Goal: Download file/media

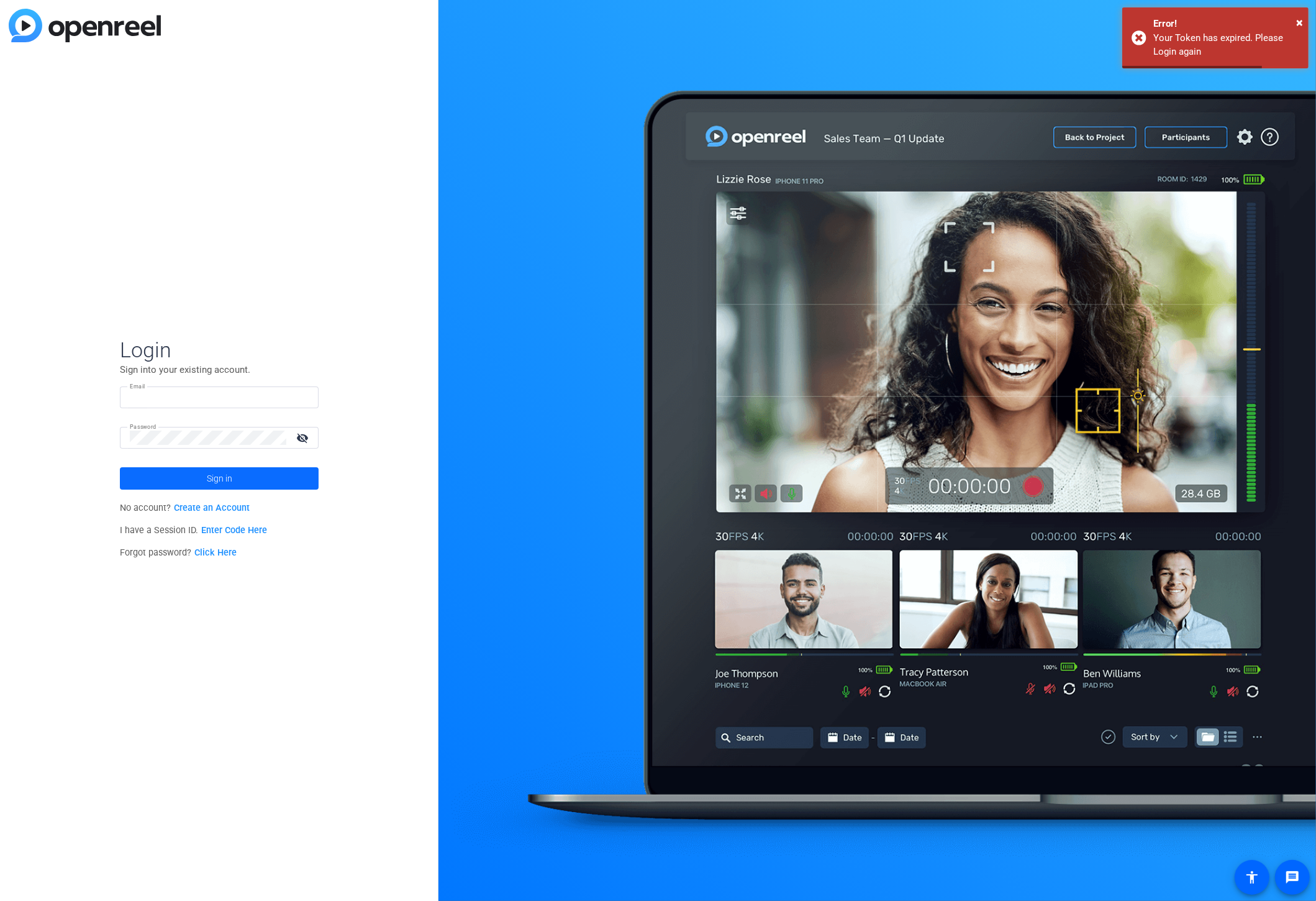
type input "[EMAIL_ADDRESS][DOMAIN_NAME]"
click at [212, 483] on span "Sign in" at bounding box center [219, 478] width 26 height 31
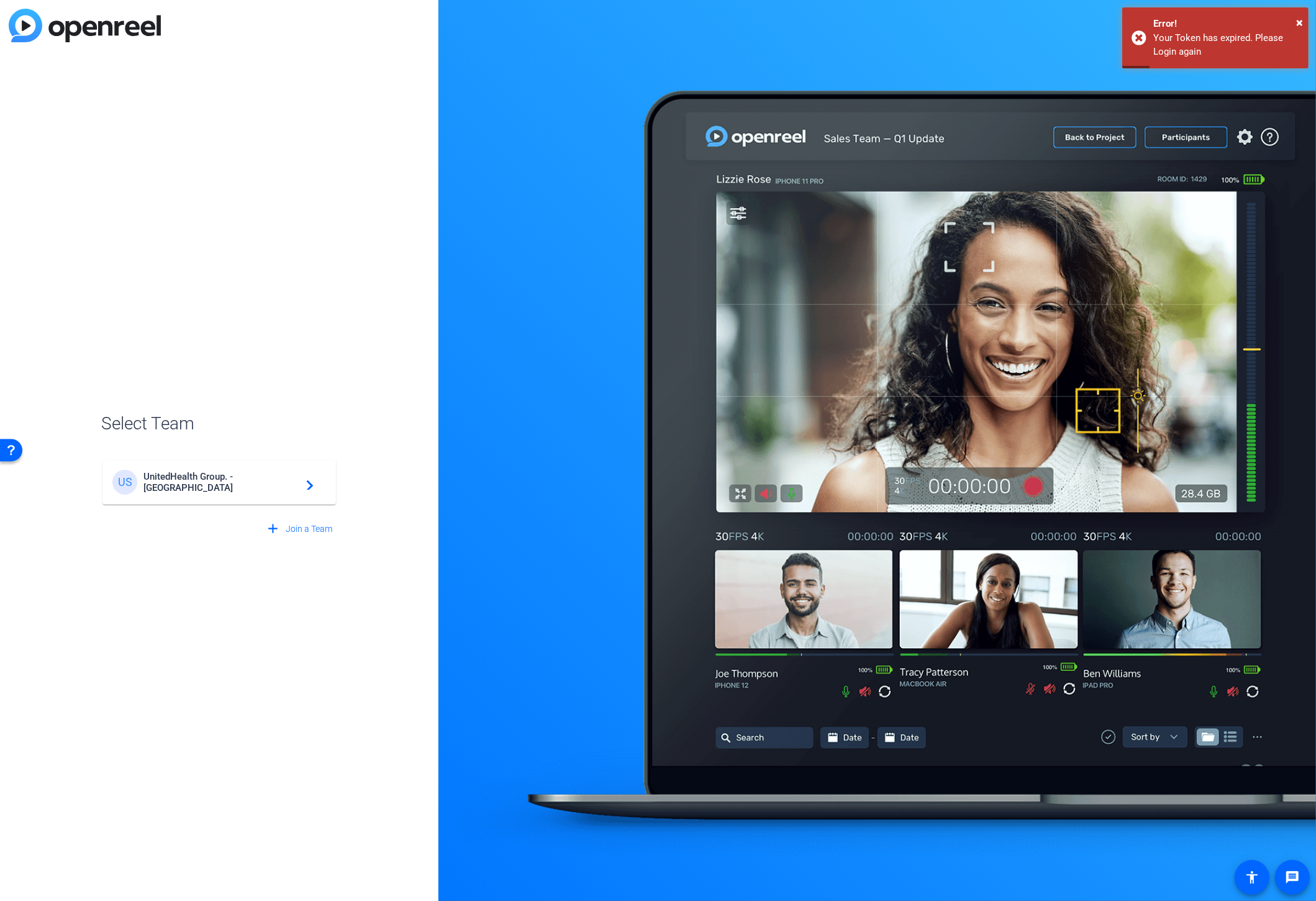
click at [281, 490] on div "US UnitedHealth Group. - Tilt Studios navigate_next" at bounding box center [219, 482] width 214 height 25
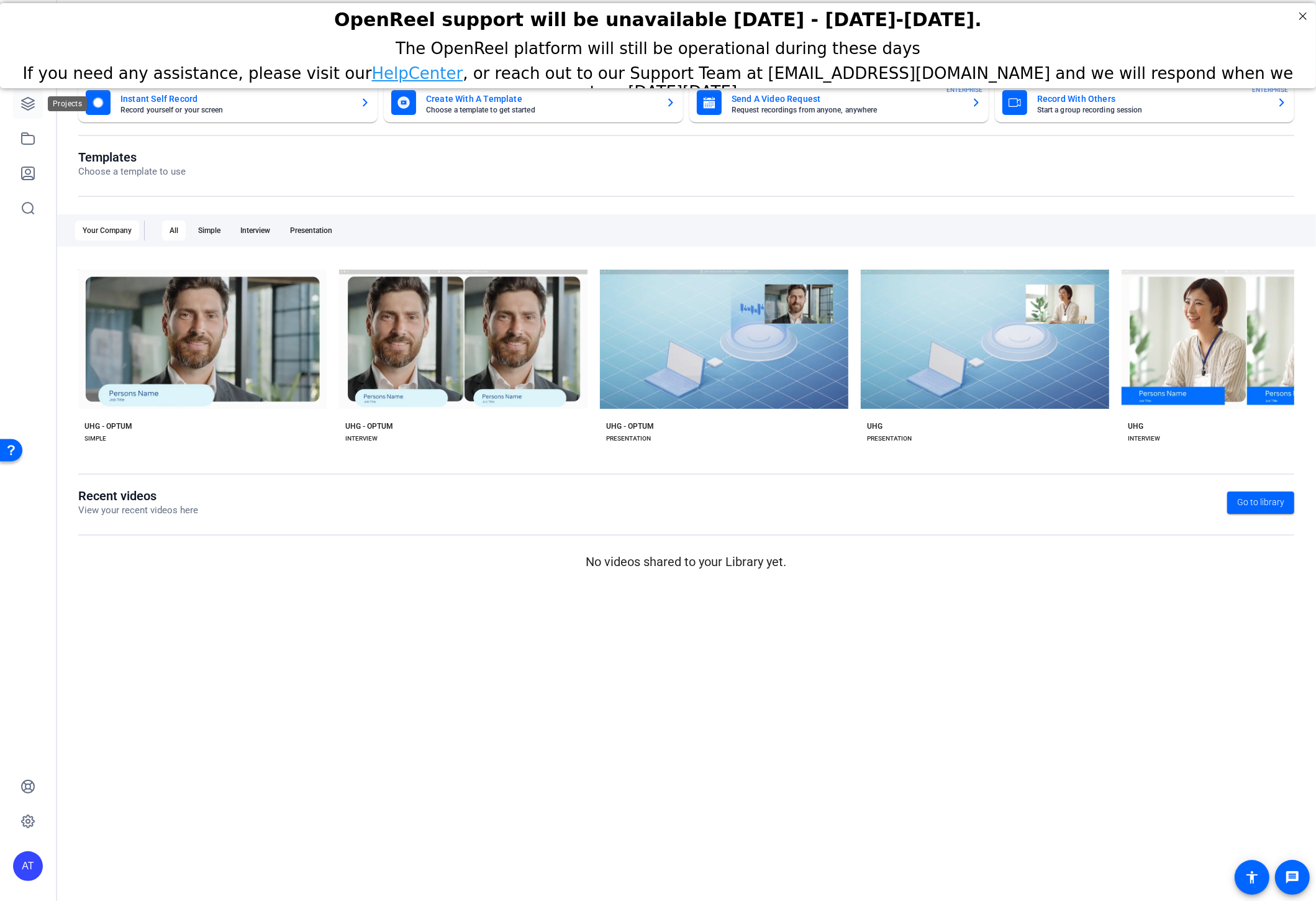
click at [29, 113] on link at bounding box center [28, 104] width 30 height 30
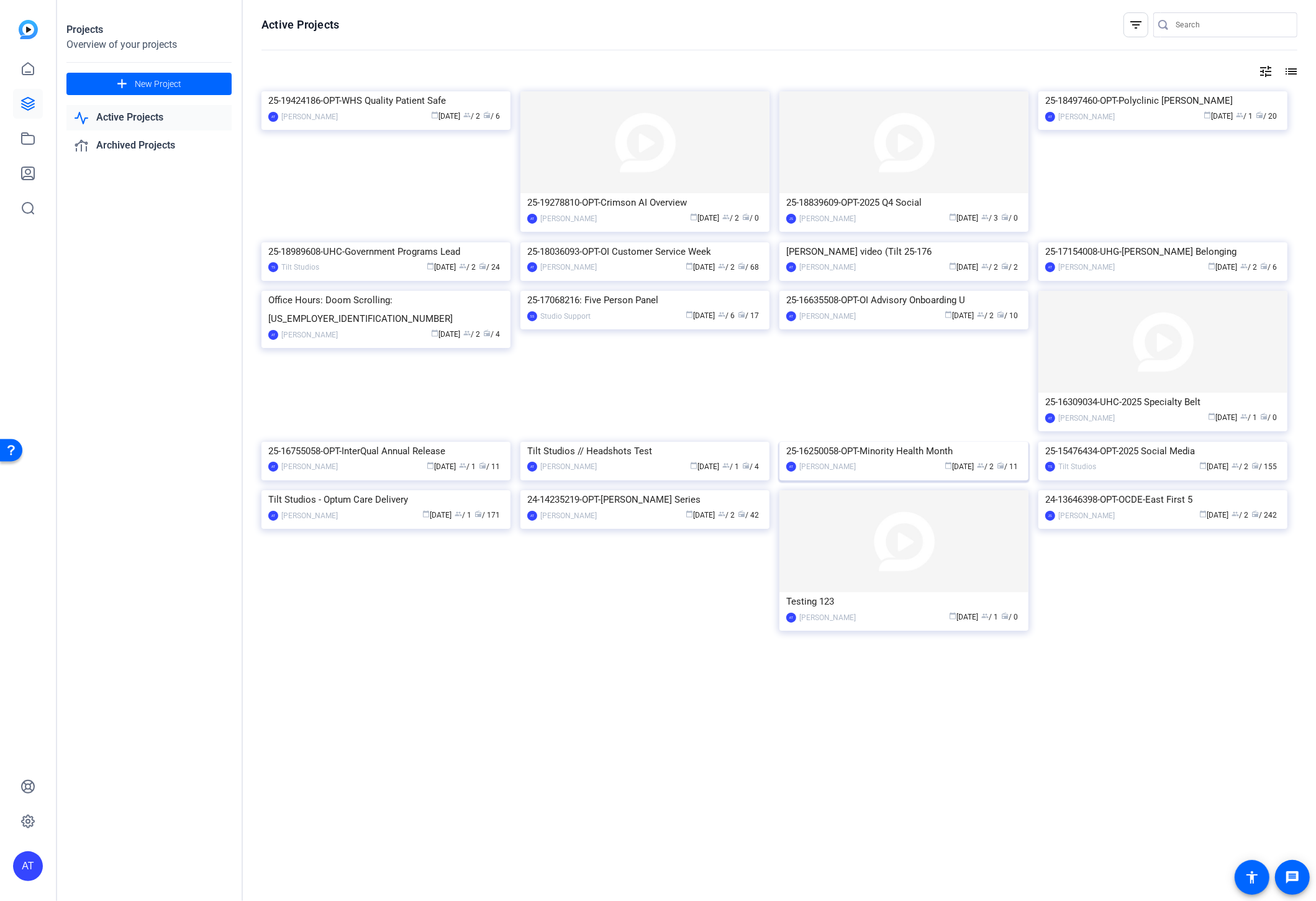
scroll to position [5, 0]
click at [340, 490] on img at bounding box center [386, 490] width 249 height 0
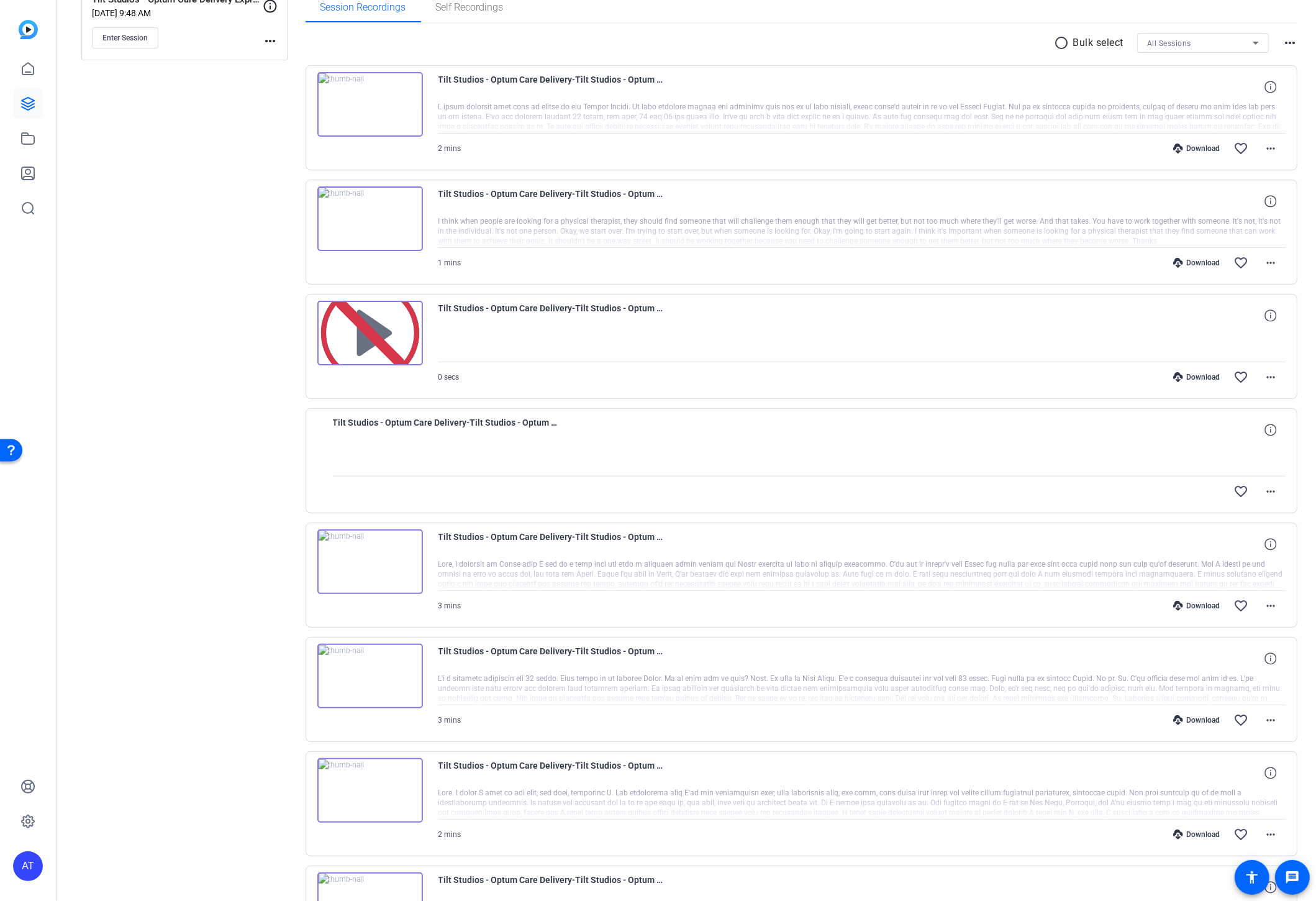
scroll to position [344, 0]
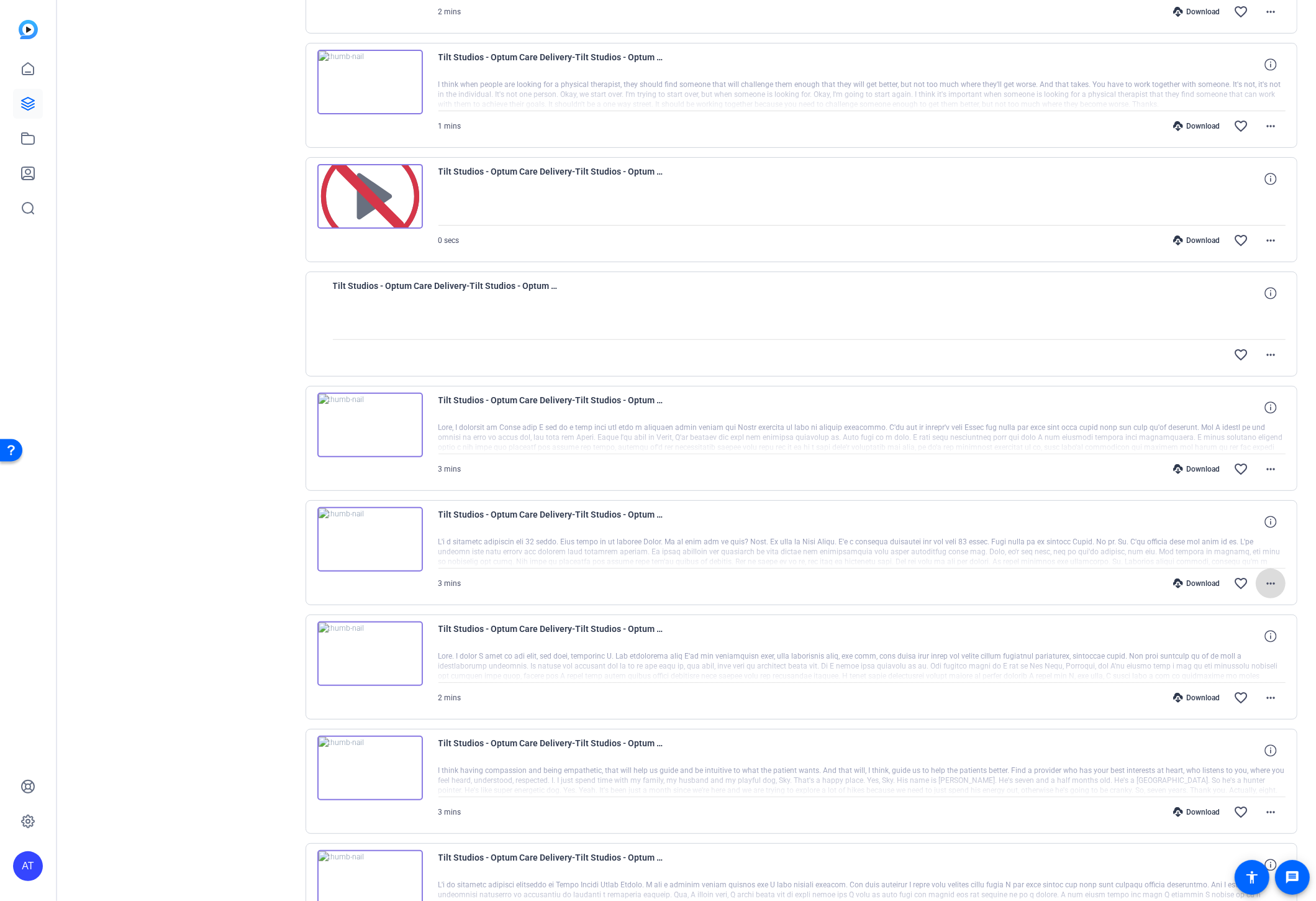
click at [1265, 585] on mat-icon "more_horiz" at bounding box center [1270, 583] width 15 height 15
click at [1235, 635] on span "Download MP4" at bounding box center [1231, 636] width 74 height 15
click at [1263, 466] on mat-icon "more_horiz" at bounding box center [1270, 468] width 15 height 15
click at [1238, 522] on span "Download MP4" at bounding box center [1231, 522] width 74 height 15
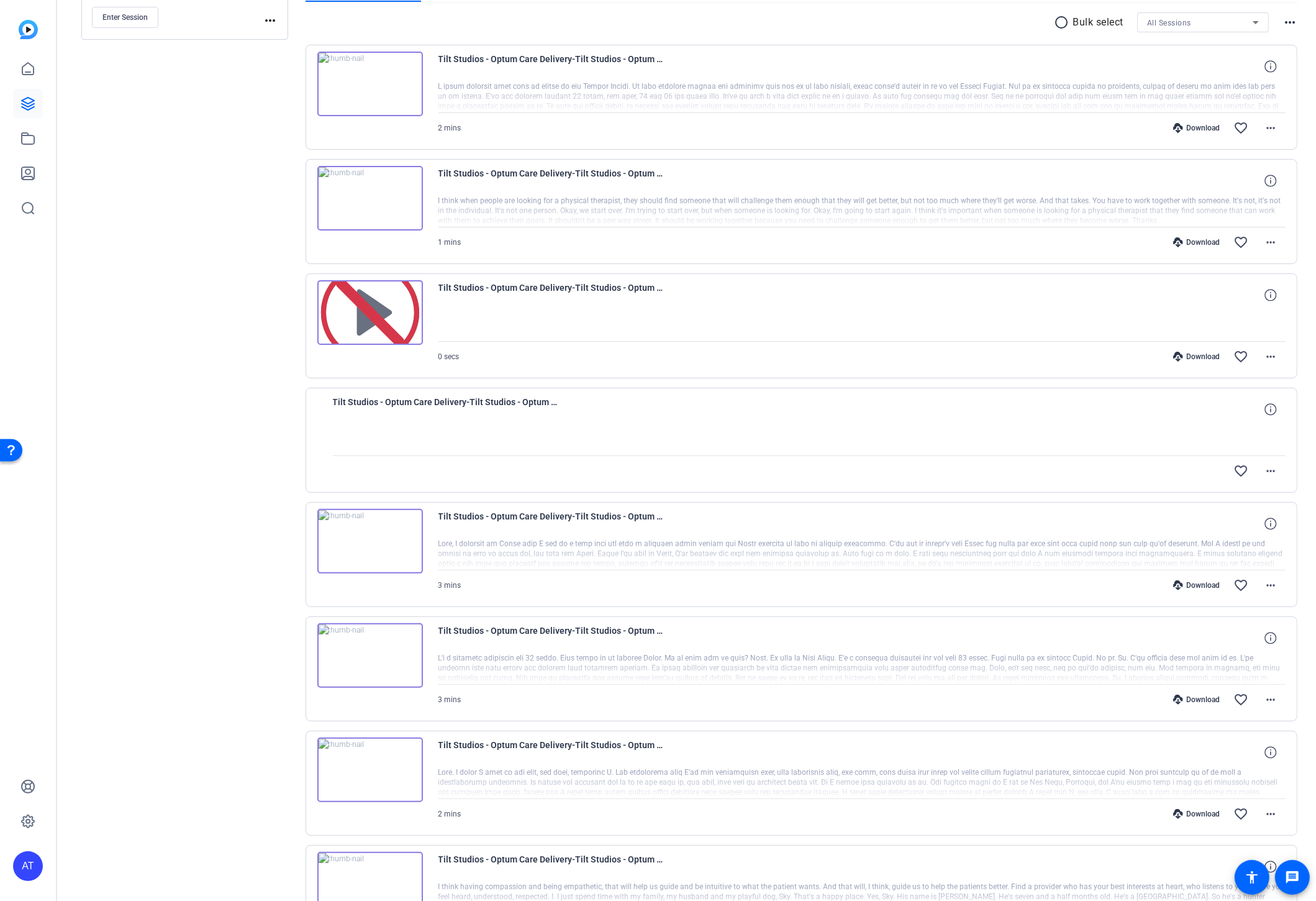
scroll to position [207, 0]
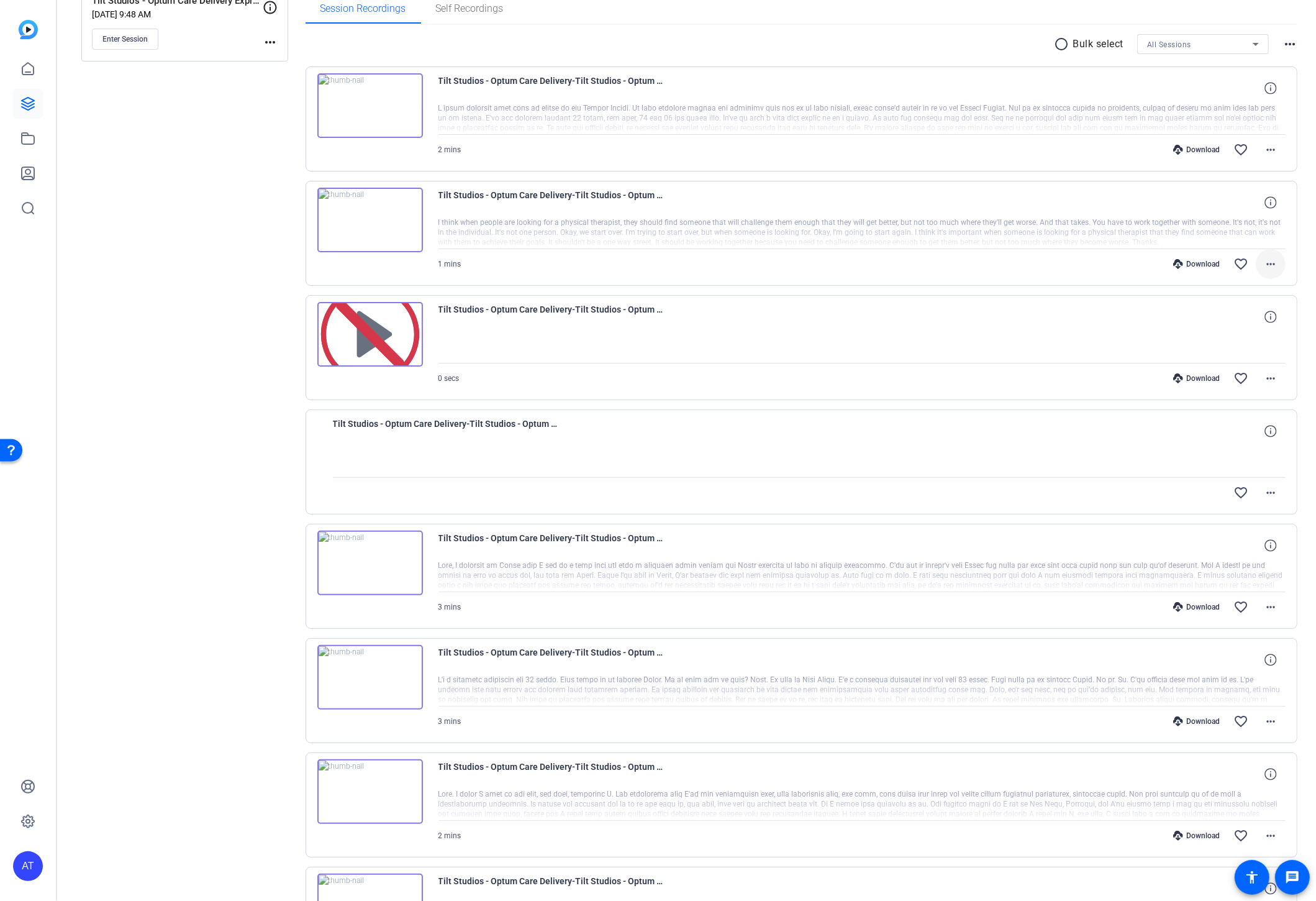
click at [1267, 267] on mat-icon "more_horiz" at bounding box center [1270, 263] width 15 height 15
click at [1250, 314] on span "Download MP4" at bounding box center [1231, 319] width 74 height 15
click at [1268, 149] on mat-icon "more_horiz" at bounding box center [1270, 149] width 15 height 15
click at [1240, 207] on span "Download MP4" at bounding box center [1231, 205] width 74 height 15
click at [468, 420] on span "Tilt Studios - Optum Care Delivery-Tilt Studios - Optum Care Delivery Express -…" at bounding box center [448, 431] width 230 height 30
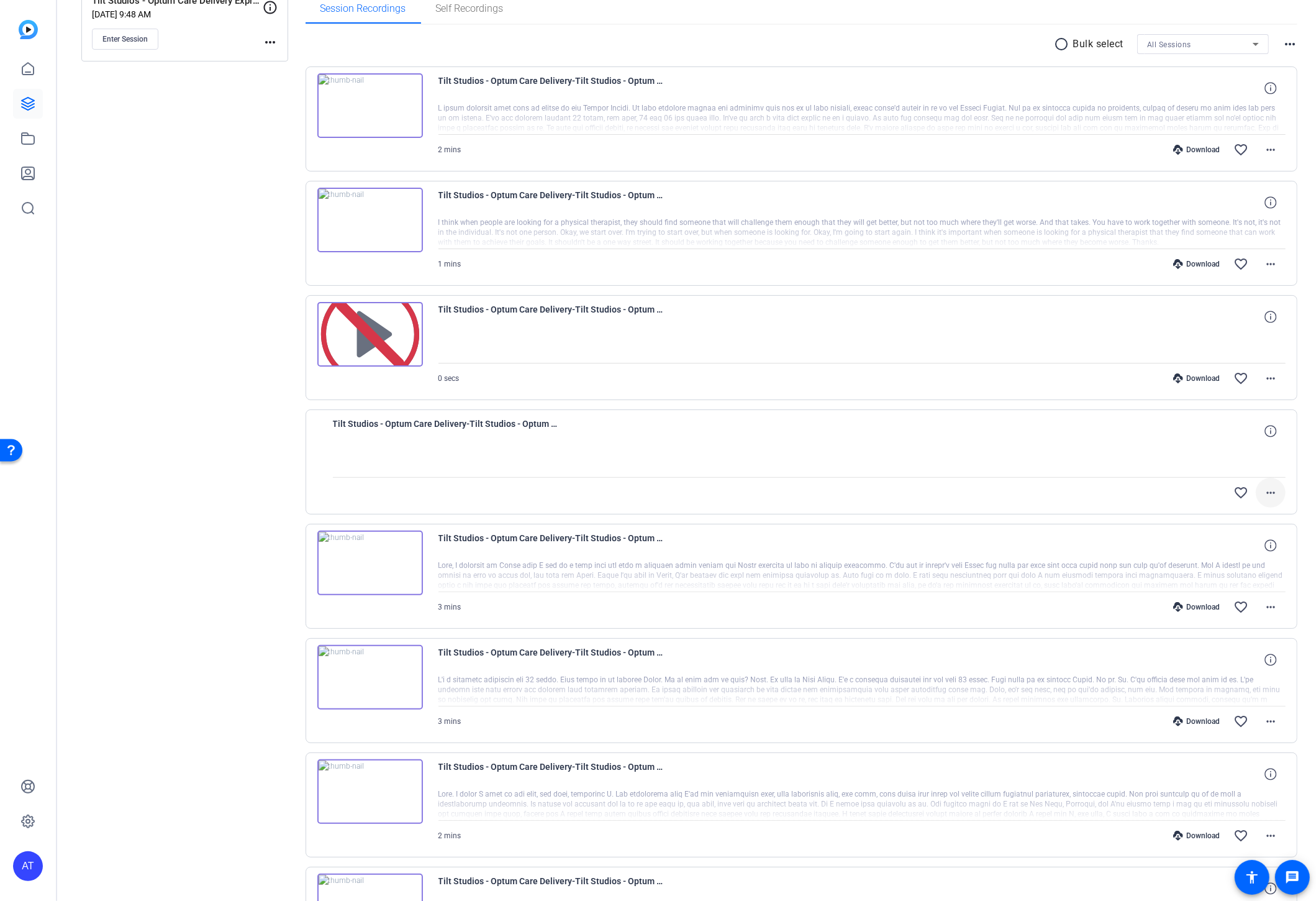
click at [1263, 488] on mat-icon "more_horiz" at bounding box center [1270, 492] width 15 height 15
click at [1093, 486] on div at bounding box center [658, 450] width 1316 height 901
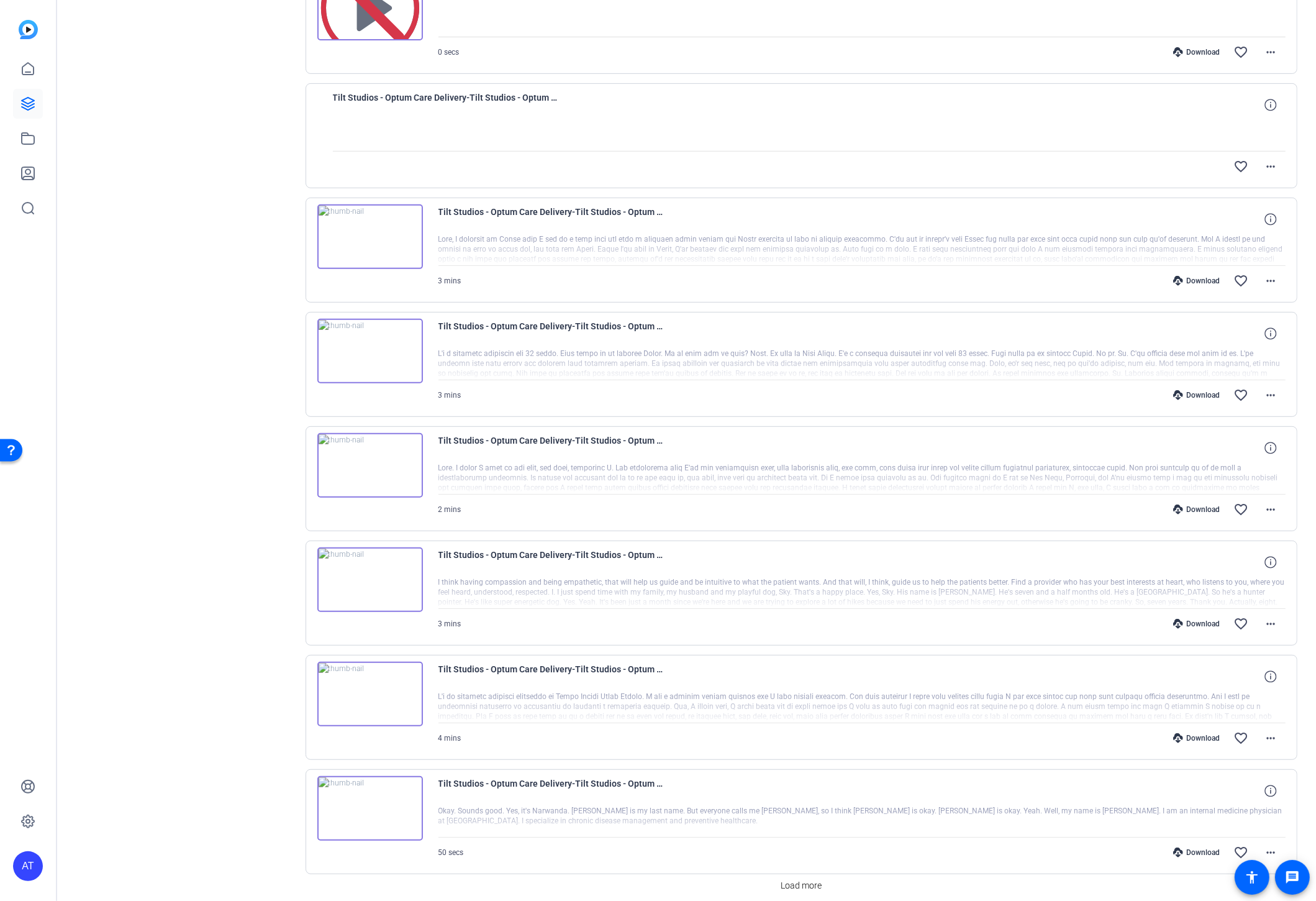
scroll to position [578, 0]
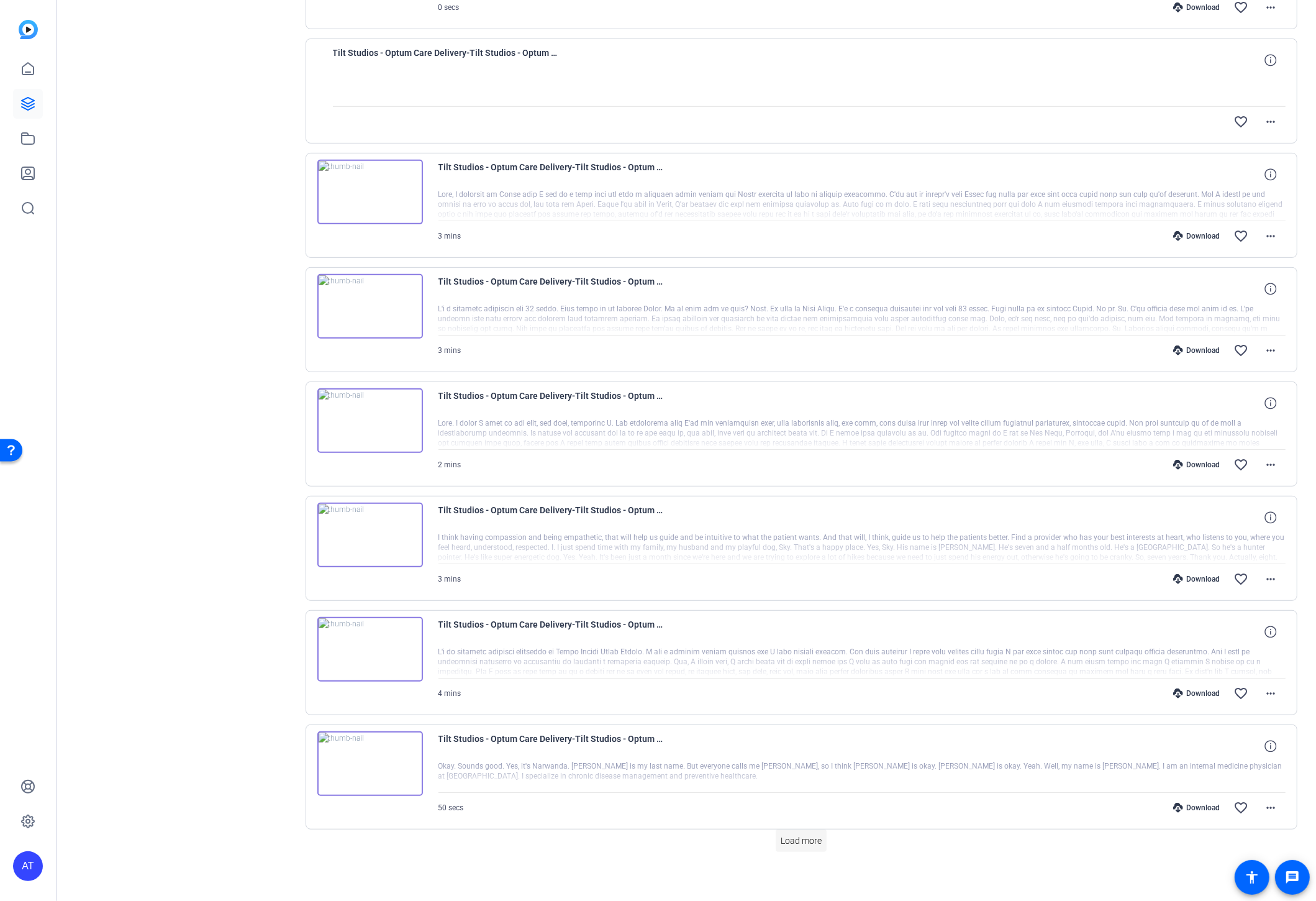
click at [815, 834] on span "Load more" at bounding box center [801, 840] width 41 height 13
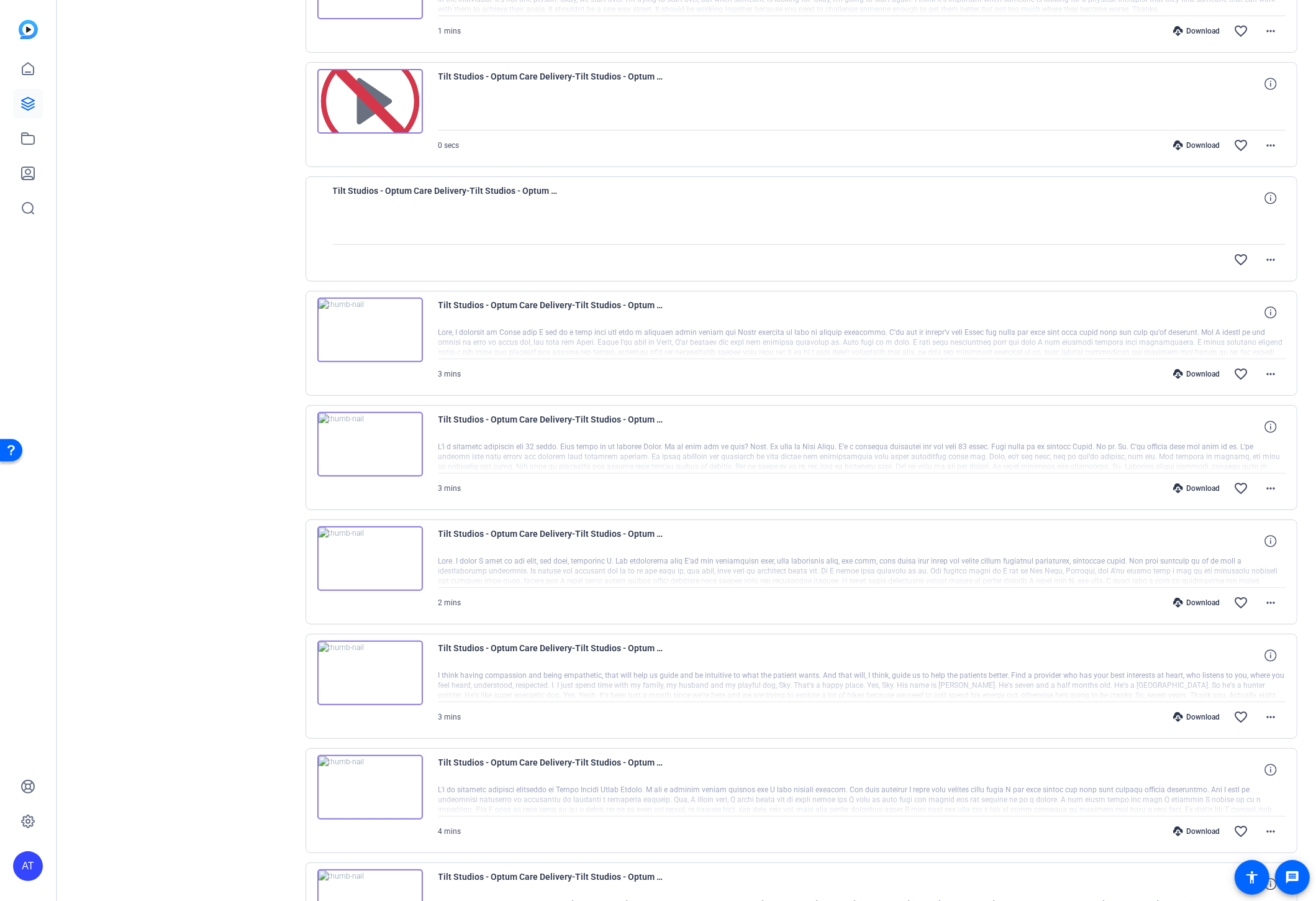
scroll to position [163, 0]
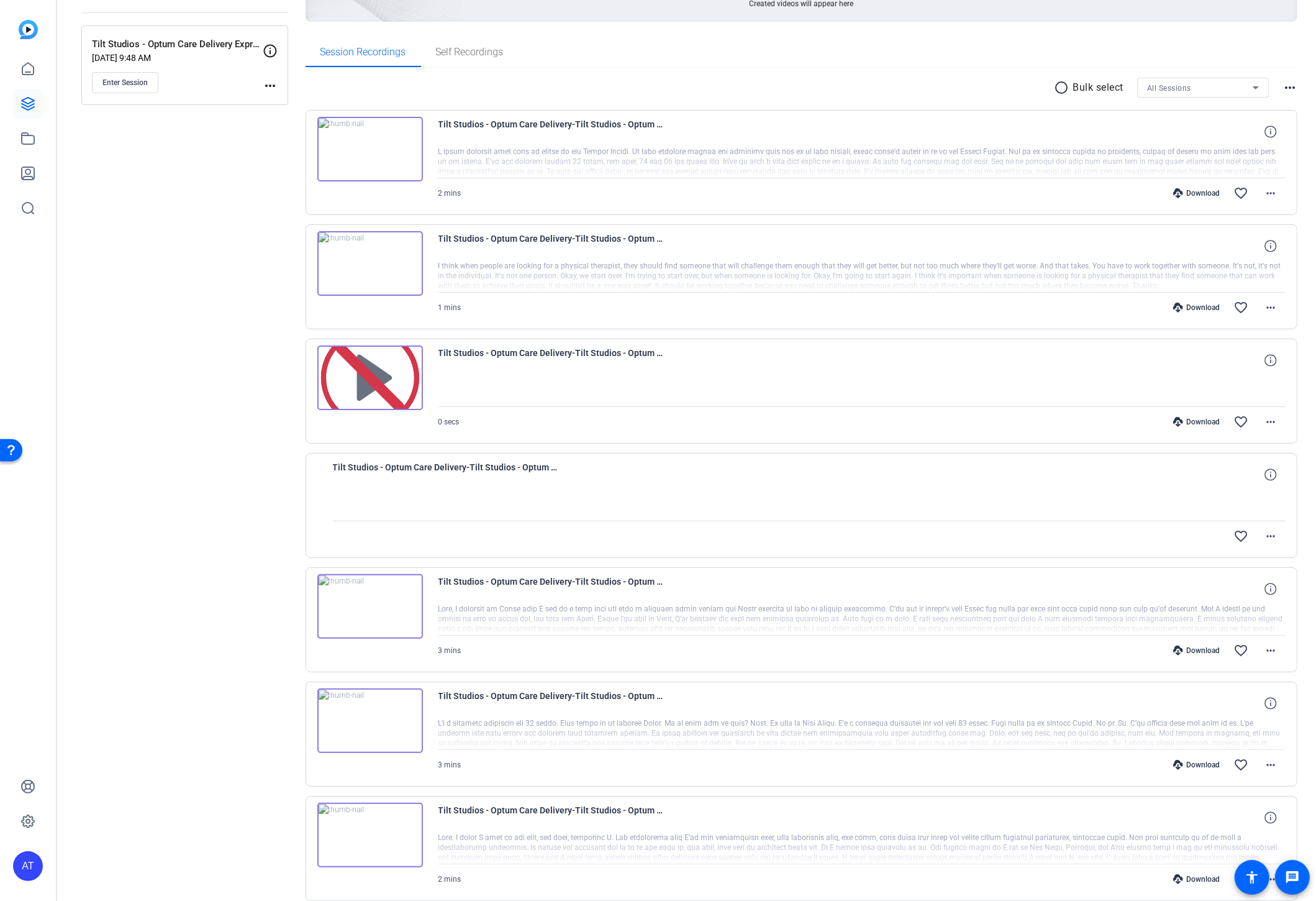
click at [1181, 261] on div at bounding box center [862, 276] width 848 height 31
